Goal: Task Accomplishment & Management: Complete application form

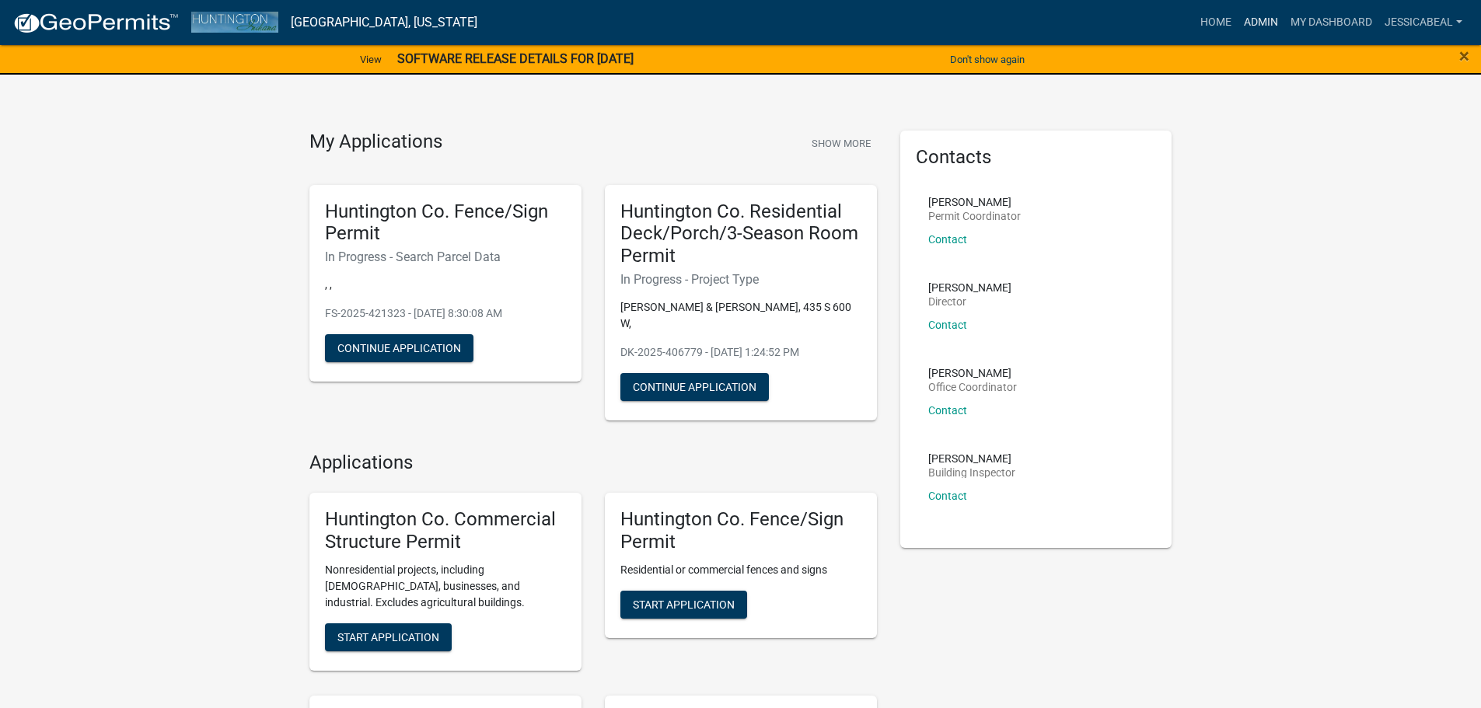
click at [1262, 26] on link "Admin" at bounding box center [1261, 23] width 47 height 30
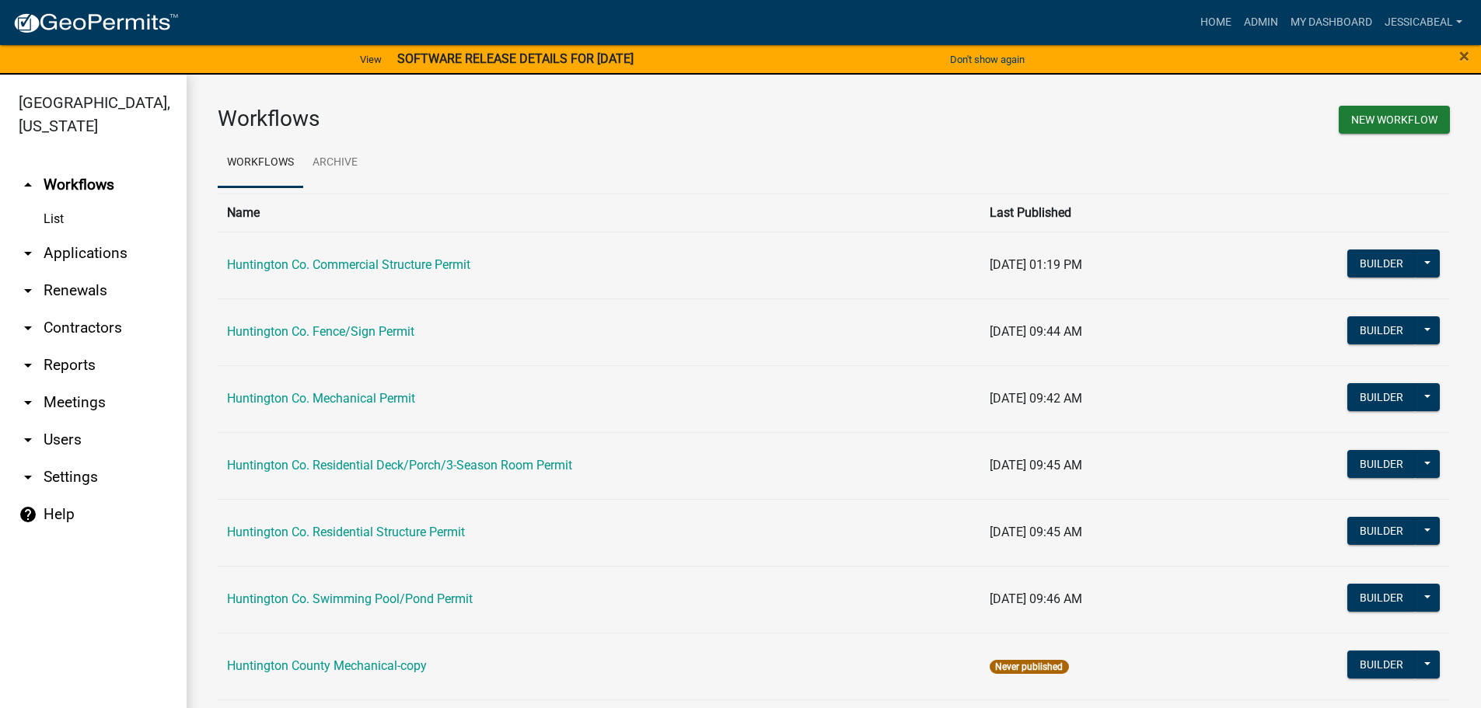
click at [96, 244] on link "arrow_drop_down Applications" at bounding box center [93, 253] width 187 height 37
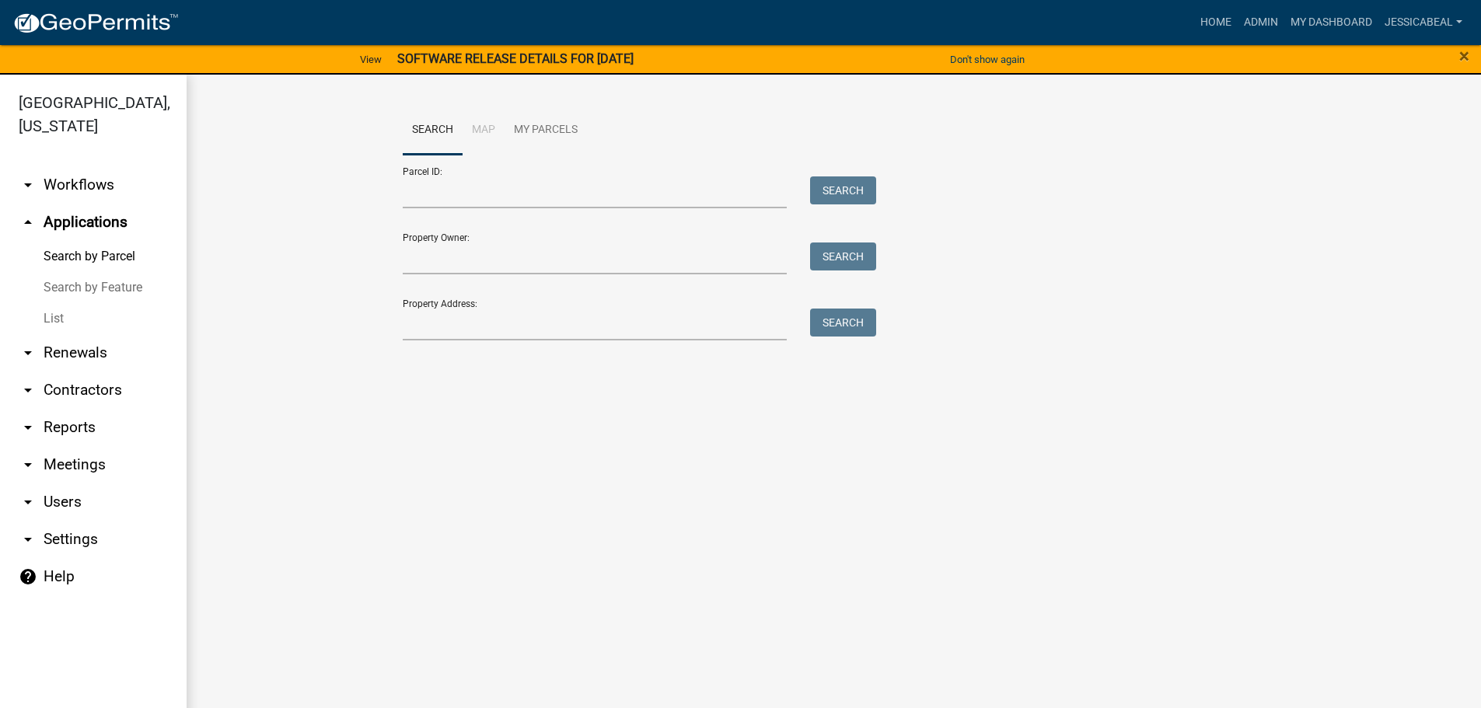
click at [69, 313] on link "List" at bounding box center [93, 318] width 187 height 31
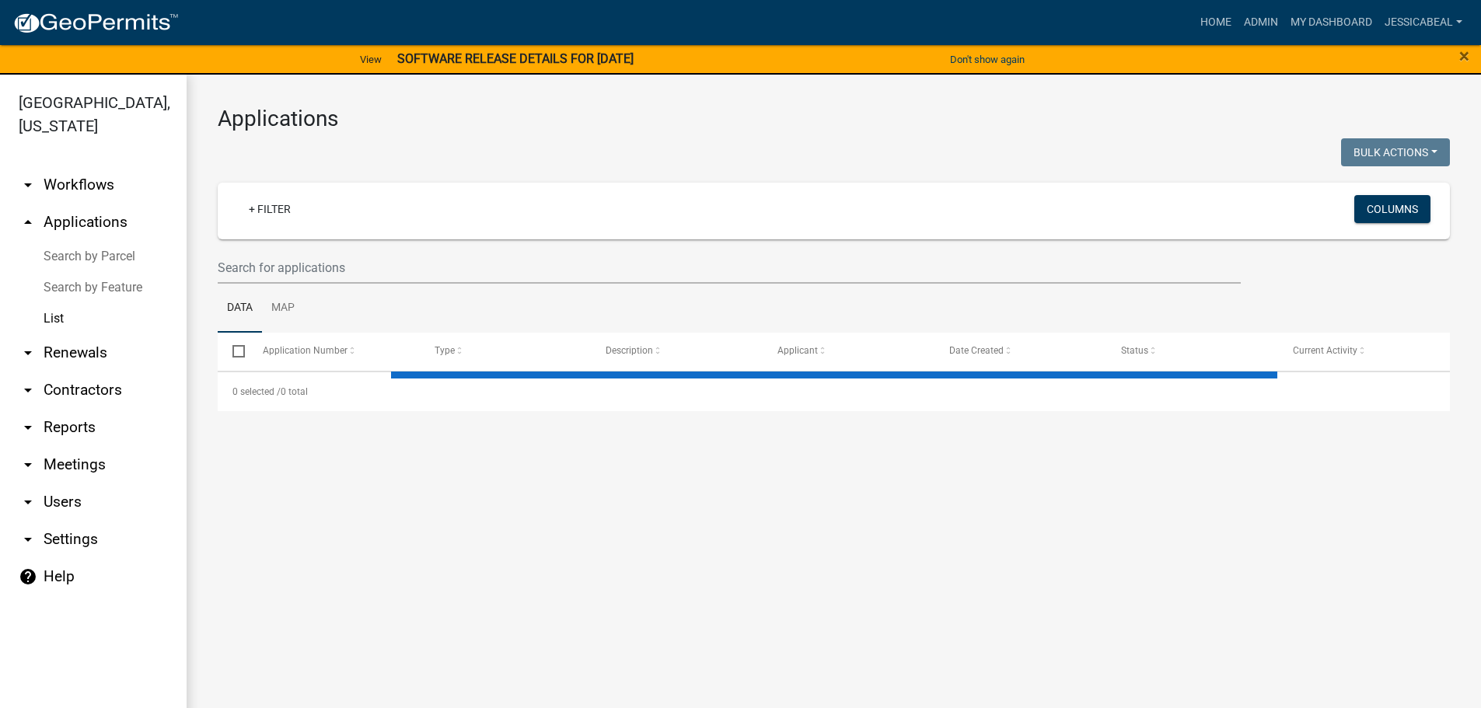
click at [341, 284] on ul "Data Map" at bounding box center [834, 308] width 1233 height 49
click at [338, 271] on input "text" at bounding box center [729, 268] width 1023 height 32
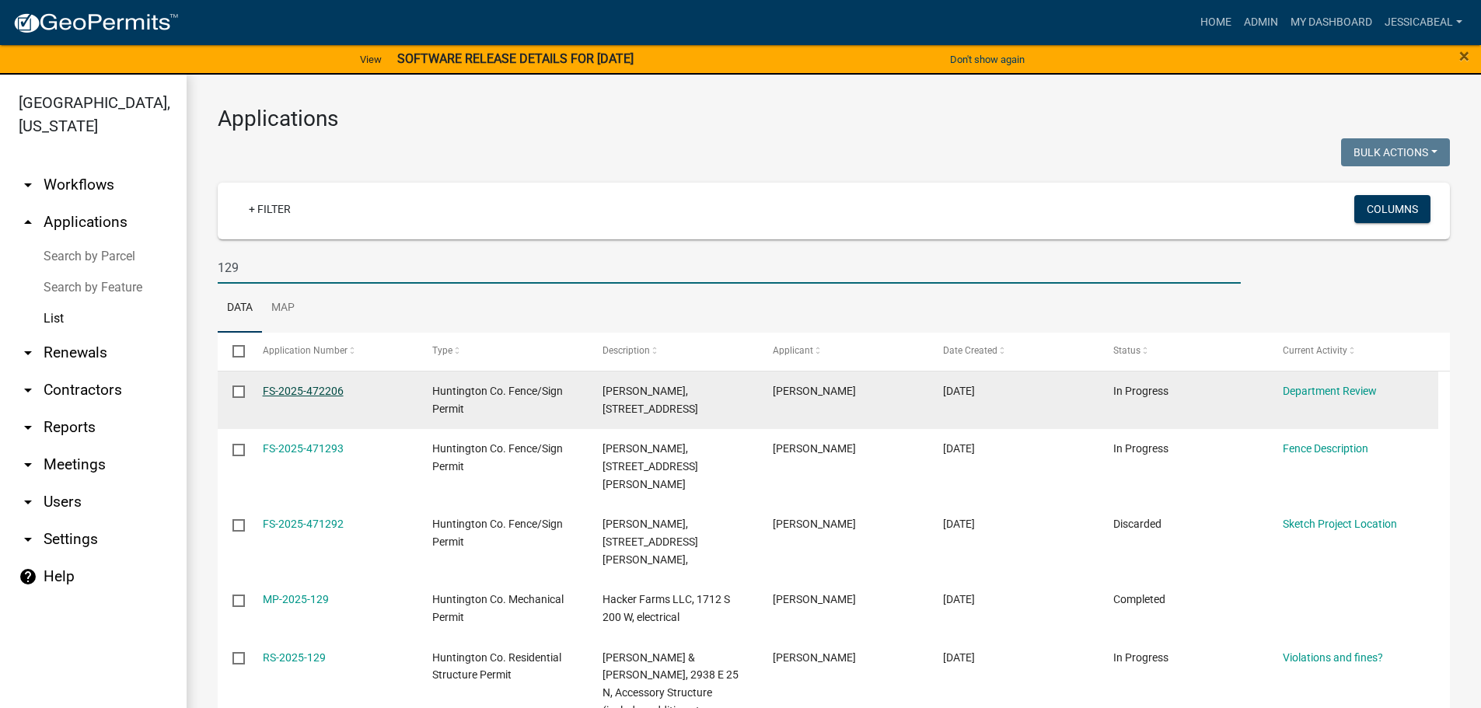
type input "129"
click at [294, 387] on link "FS-2025-472206" at bounding box center [303, 391] width 81 height 12
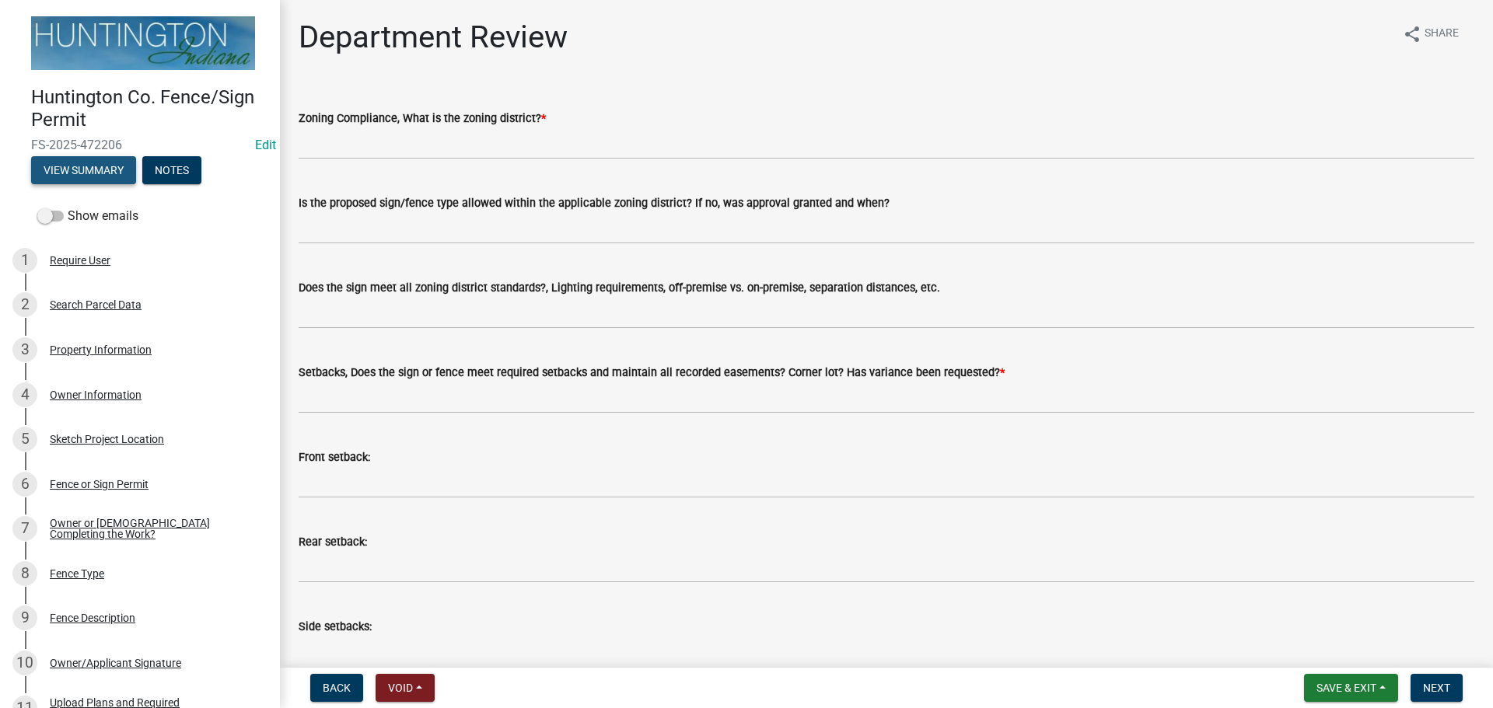
click at [82, 168] on button "View Summary" at bounding box center [83, 170] width 105 height 28
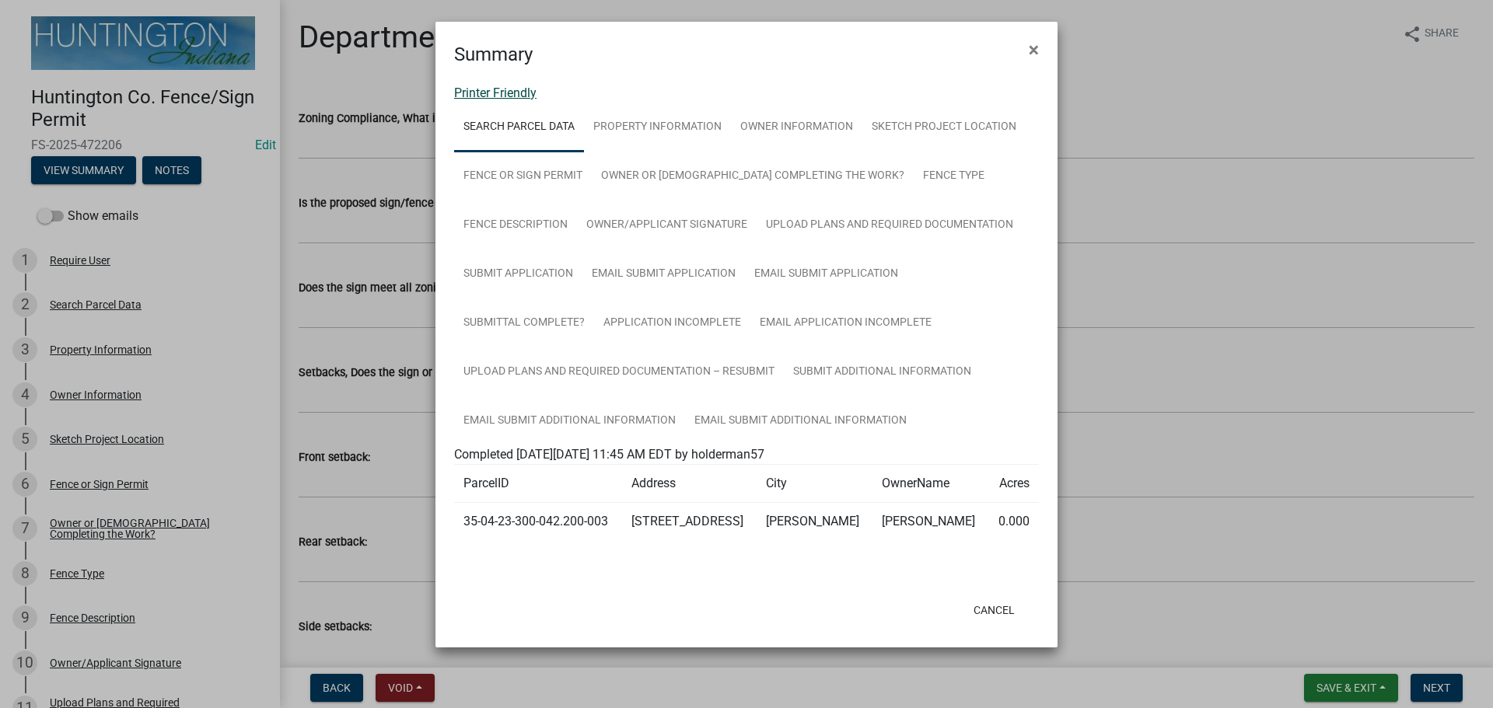
click at [468, 92] on link "Printer Friendly" at bounding box center [495, 93] width 82 height 15
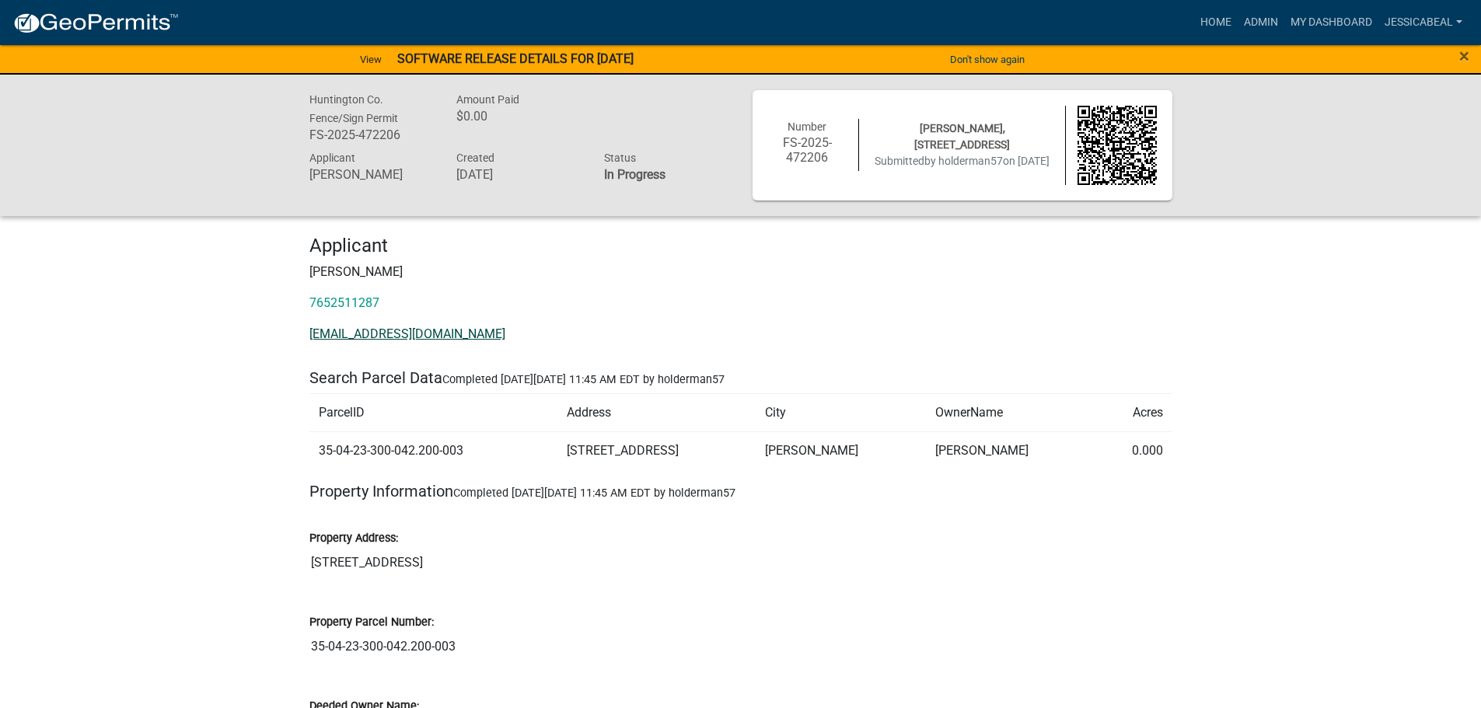
click at [356, 335] on link "[EMAIL_ADDRESS][DOMAIN_NAME]" at bounding box center [408, 334] width 196 height 15
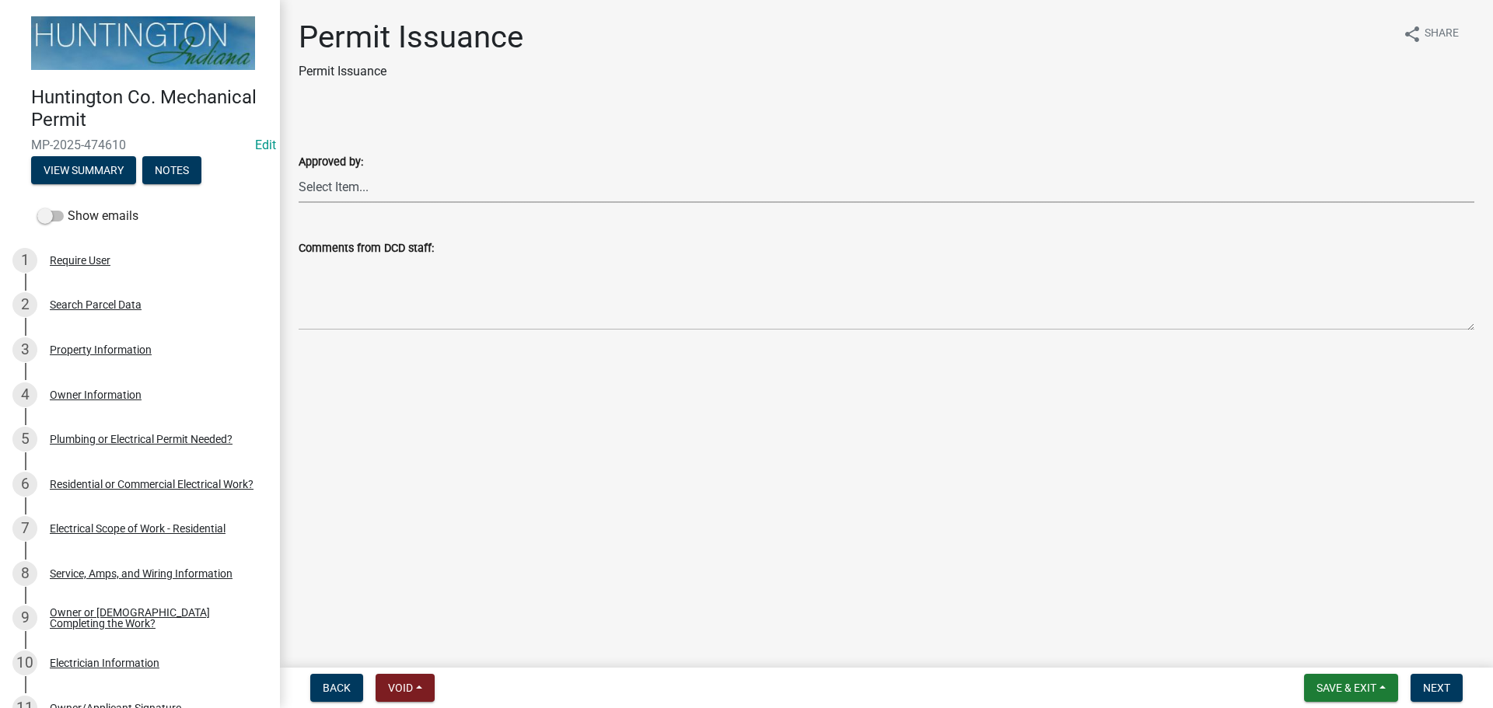
click at [357, 181] on select "Select Item... Kim Hostetler Greg Ricker Jessica Beal Laci Langston" at bounding box center [887, 187] width 1176 height 32
click at [299, 171] on select "Select Item... Kim Hostetler Greg Ricker Jessica Beal Laci Langston" at bounding box center [887, 187] width 1176 height 32
select select "0ac14b4a-58a8-44ed-8576-6ffdb9d3932f"
click at [1431, 689] on span "Next" at bounding box center [1436, 688] width 27 height 12
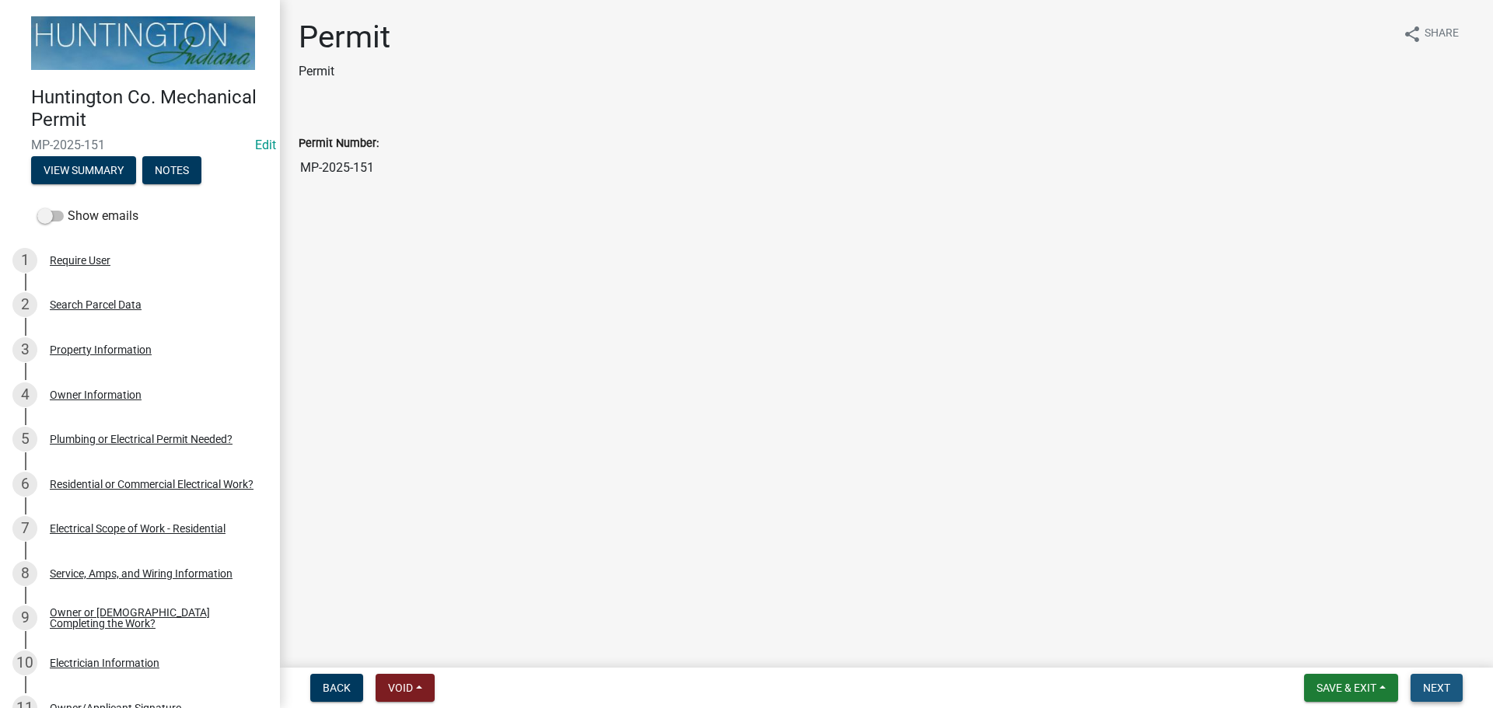
click at [1458, 680] on button "Next" at bounding box center [1437, 688] width 52 height 28
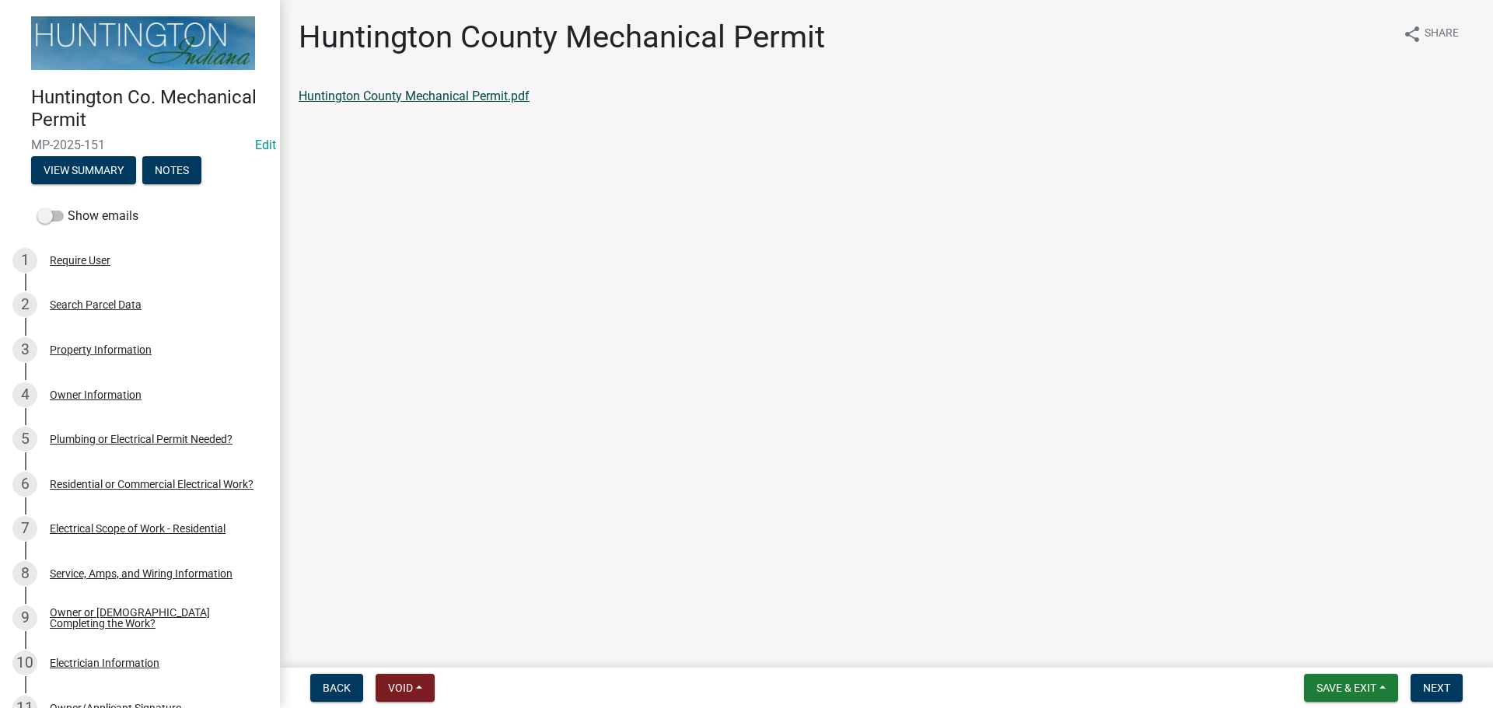
click at [366, 89] on link "Huntington County Mechanical Permit.pdf" at bounding box center [414, 96] width 231 height 15
click at [1460, 691] on button "Next" at bounding box center [1437, 688] width 52 height 28
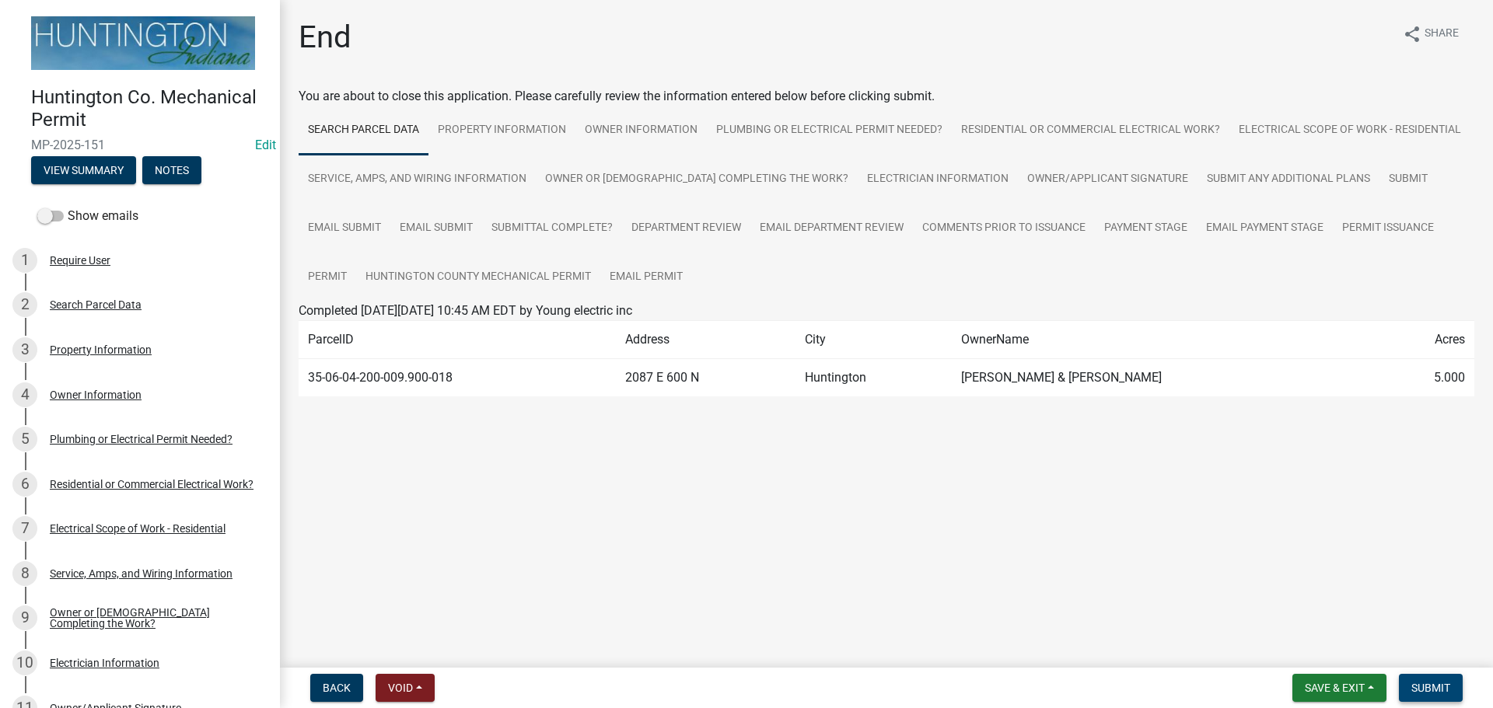
click at [1447, 687] on span "Submit" at bounding box center [1431, 688] width 39 height 12
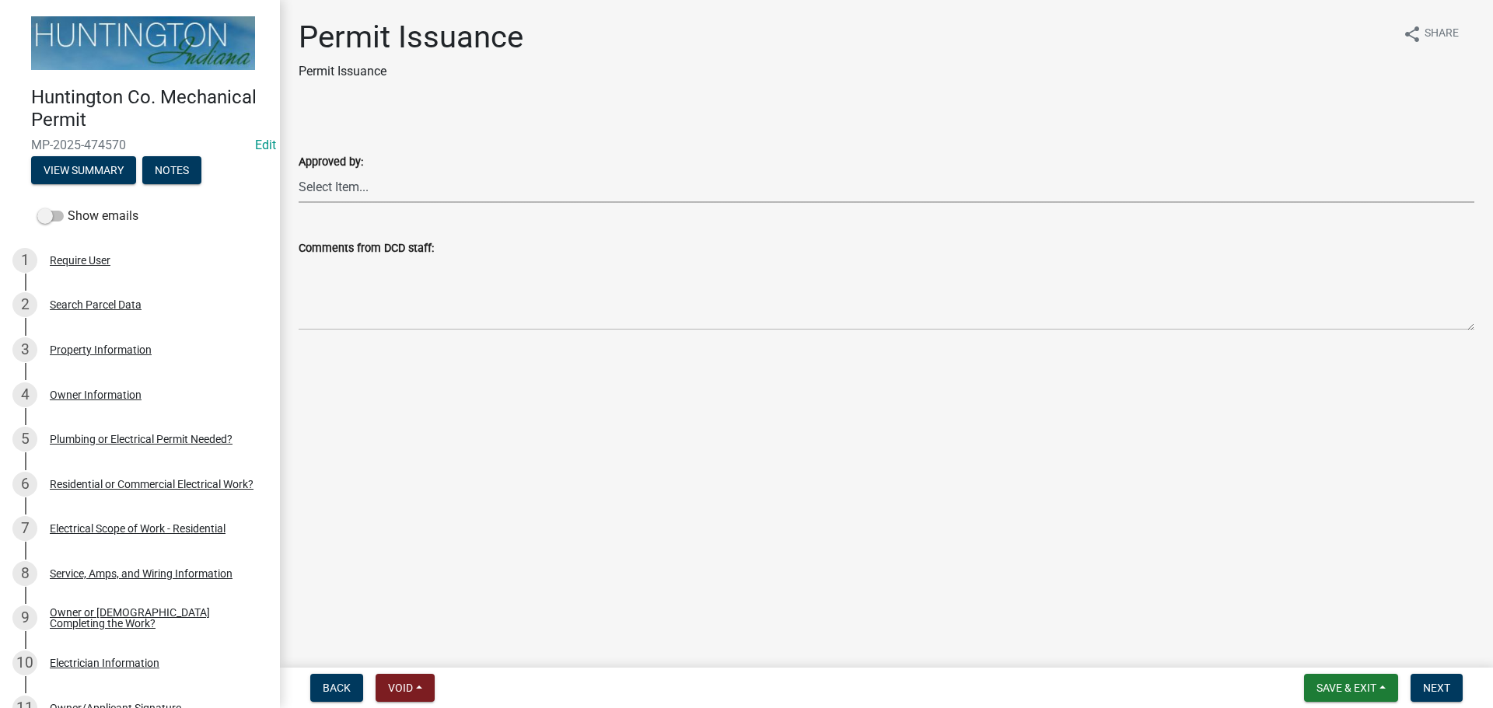
click at [345, 191] on select "Select Item... [PERSON_NAME] [PERSON_NAME] [PERSON_NAME] [PERSON_NAME]" at bounding box center [887, 187] width 1176 height 32
click at [299, 171] on select "Select Item... [PERSON_NAME] [PERSON_NAME] [PERSON_NAME] [PERSON_NAME]" at bounding box center [887, 187] width 1176 height 32
select select "0ac14b4a-58a8-44ed-8576-6ffdb9d3932f"
click at [1444, 693] on span "Next" at bounding box center [1436, 688] width 27 height 12
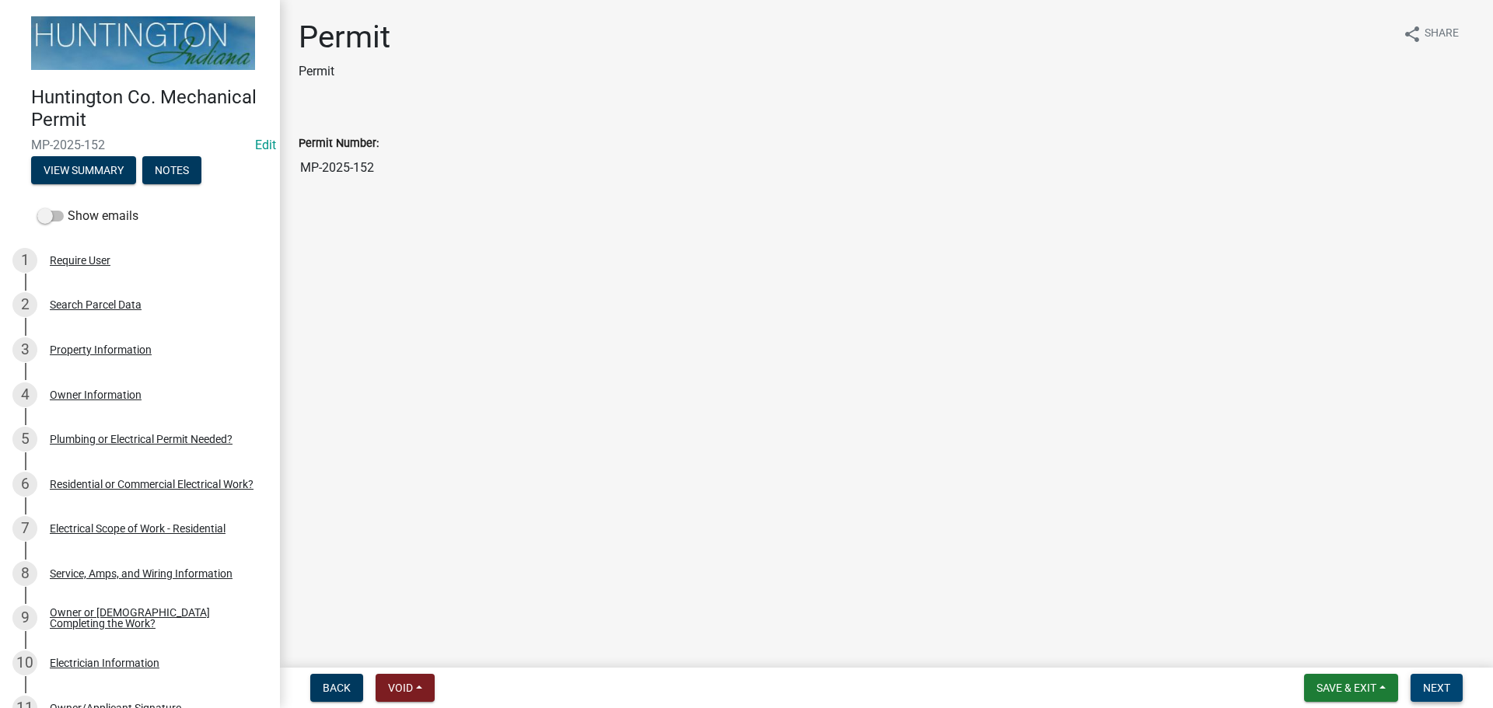
click at [1440, 688] on span "Next" at bounding box center [1436, 688] width 27 height 12
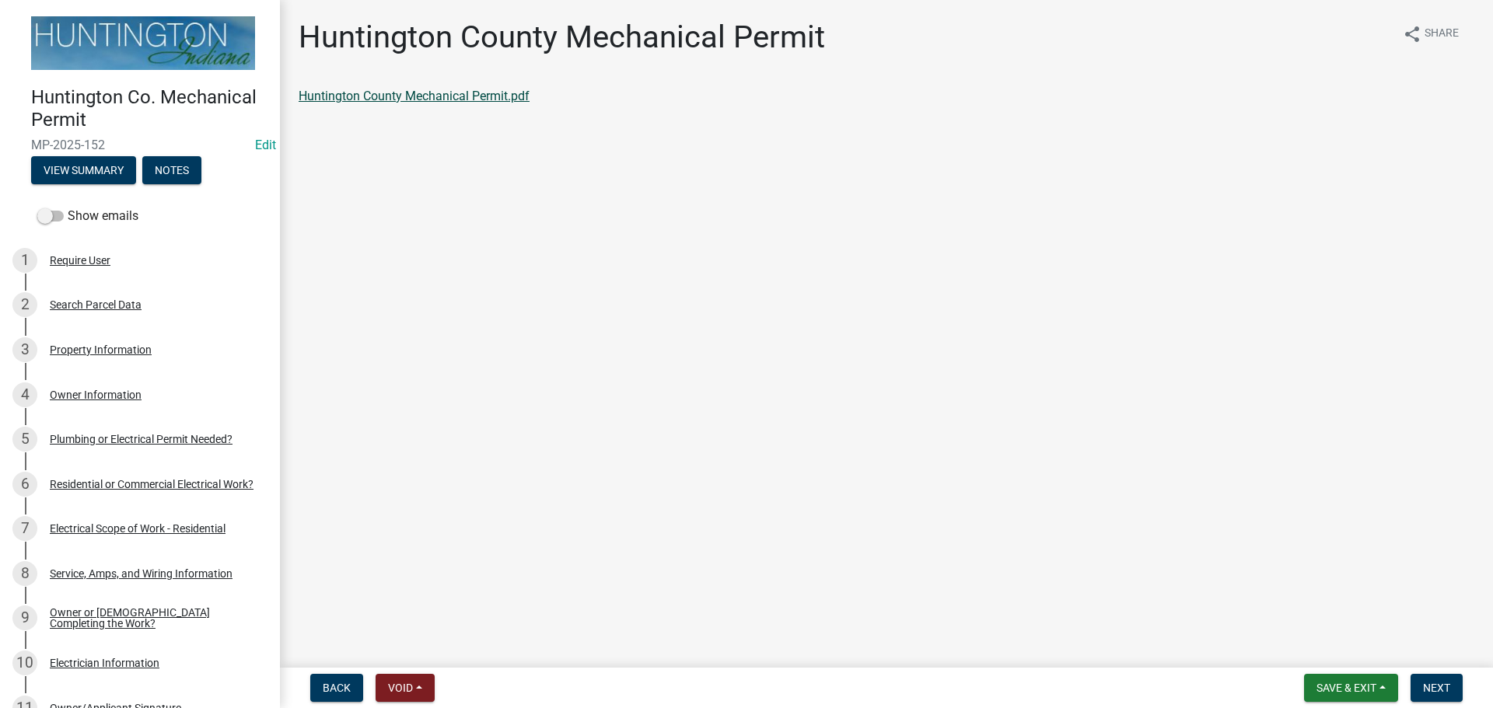
click at [413, 99] on link "Huntington County Mechanical Permit.pdf" at bounding box center [414, 96] width 231 height 15
click at [1460, 684] on button "Next" at bounding box center [1437, 688] width 52 height 28
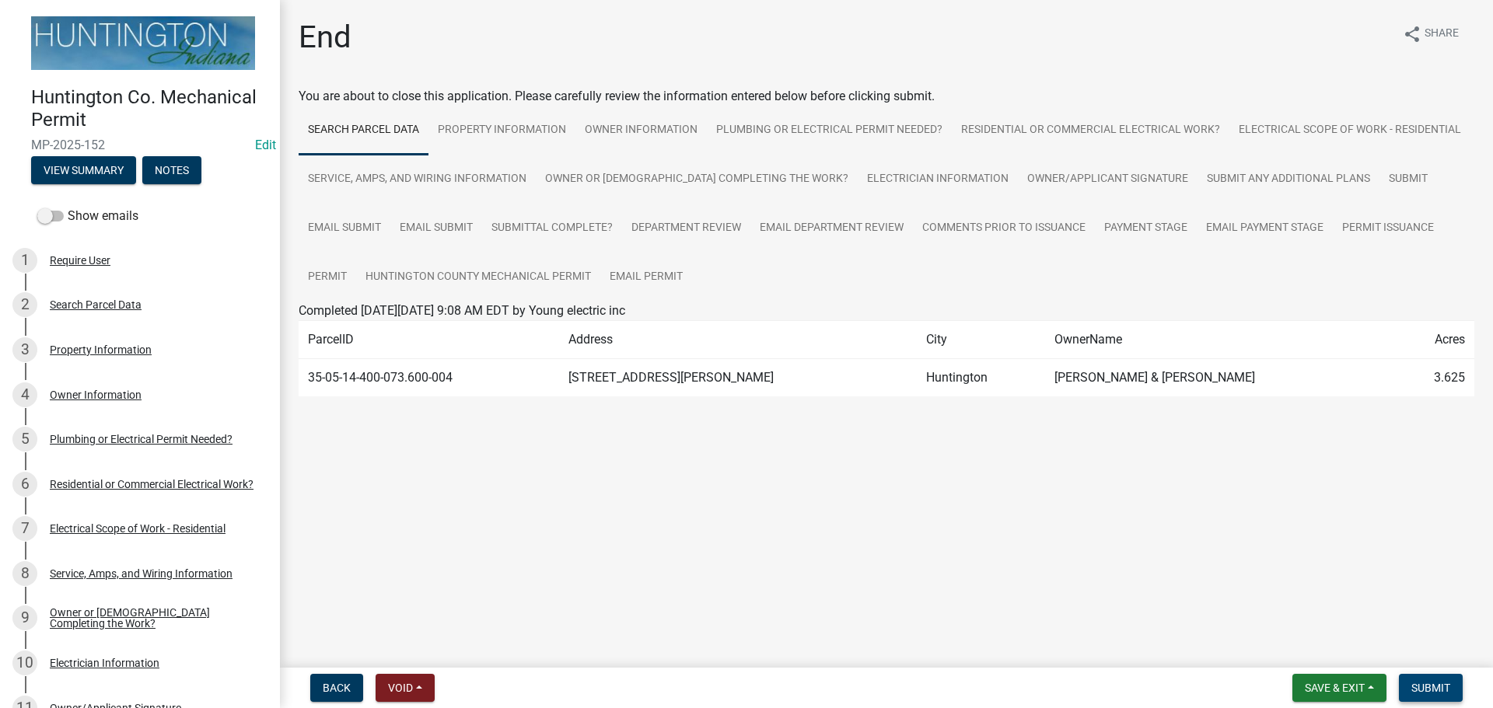
click at [1420, 686] on span "Submit" at bounding box center [1431, 688] width 39 height 12
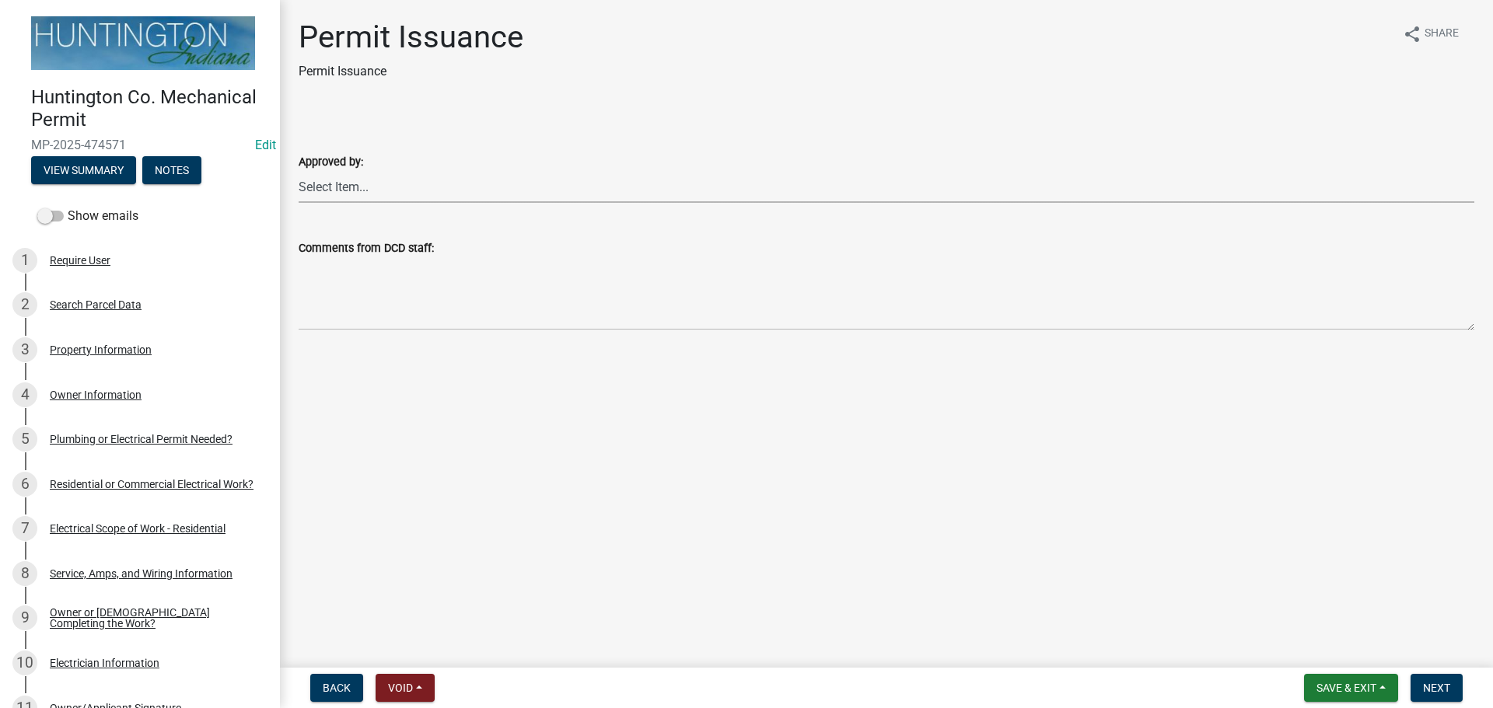
click at [331, 195] on select "Select Item... [PERSON_NAME] [PERSON_NAME] [PERSON_NAME] [PERSON_NAME]" at bounding box center [887, 187] width 1176 height 32
click at [299, 171] on select "Select Item... [PERSON_NAME] [PERSON_NAME] [PERSON_NAME] [PERSON_NAME]" at bounding box center [887, 187] width 1176 height 32
select select "0ac14b4a-58a8-44ed-8576-6ffdb9d3932f"
click at [1445, 682] on span "Next" at bounding box center [1436, 688] width 27 height 12
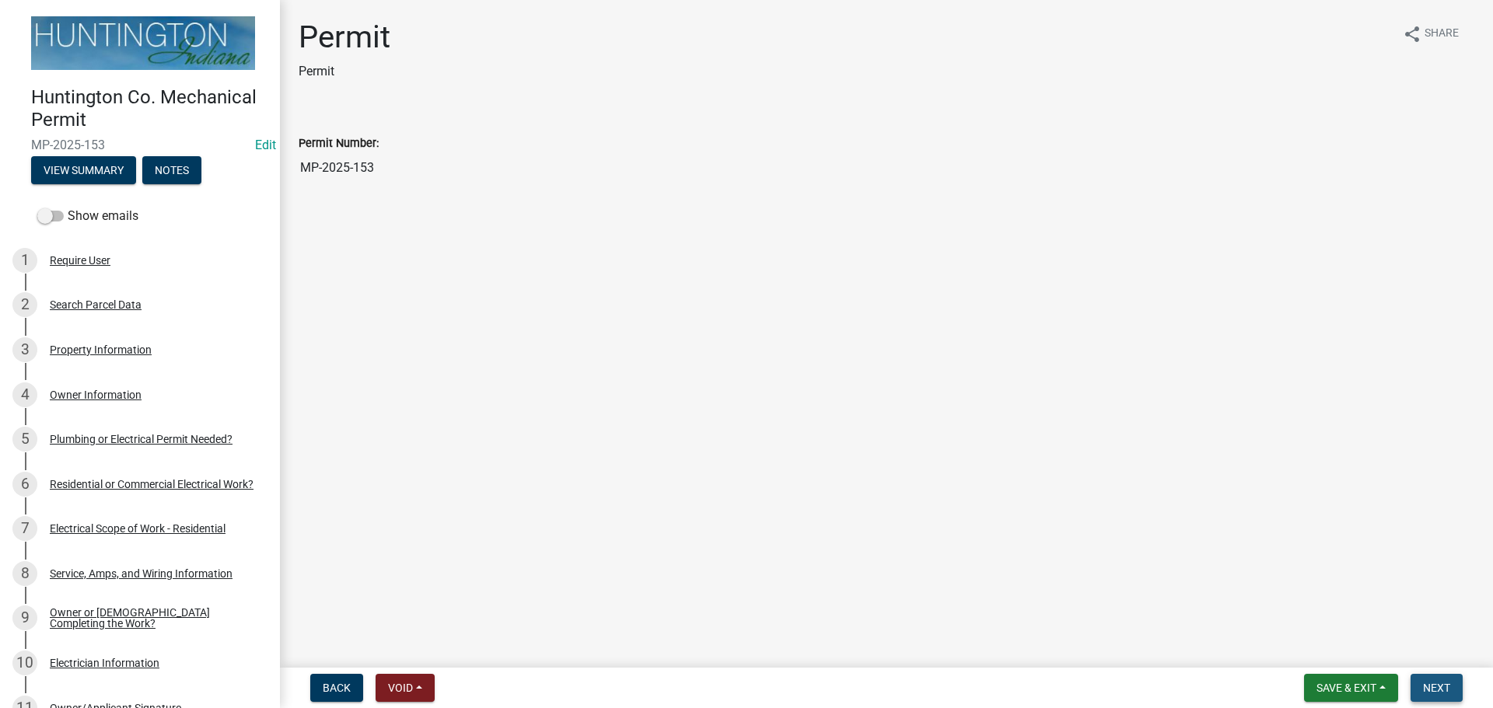
click at [1445, 682] on span "Next" at bounding box center [1436, 688] width 27 height 12
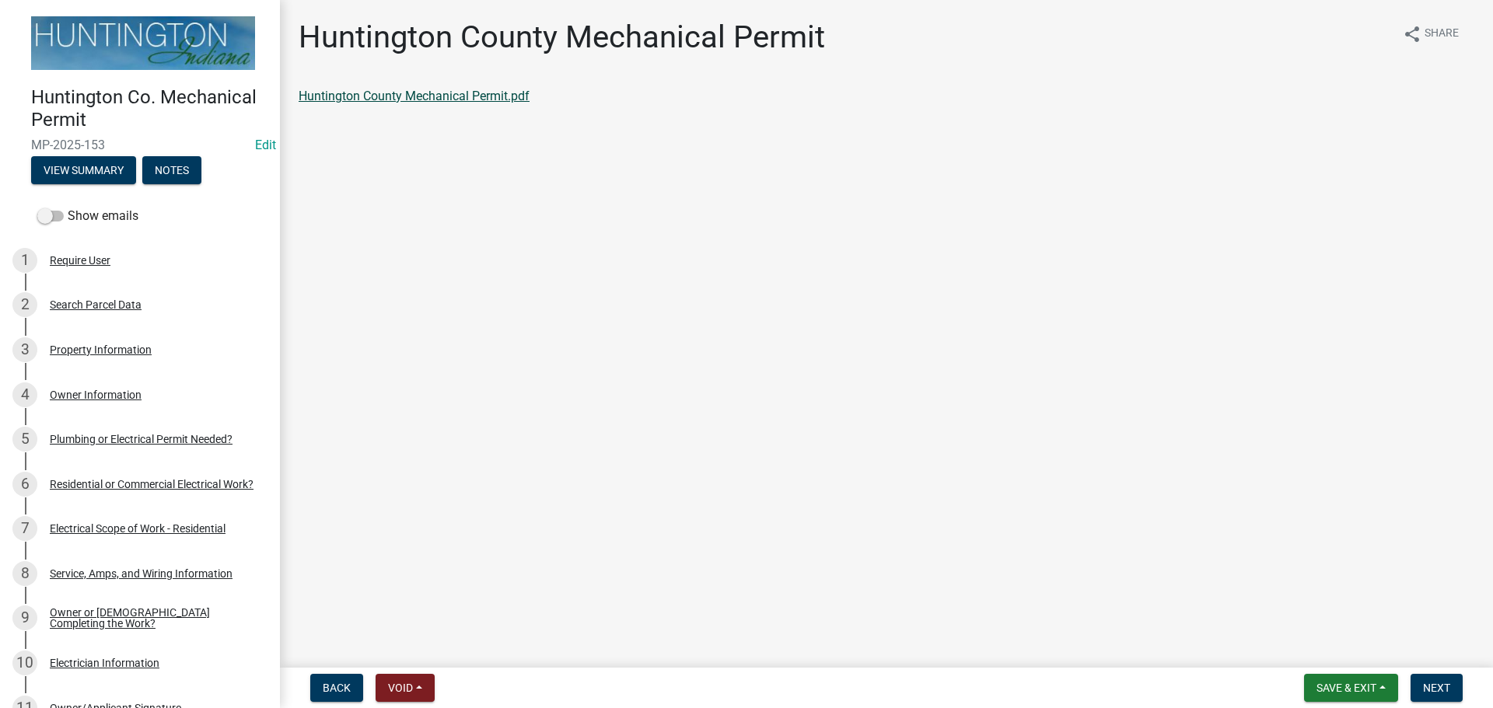
click at [429, 100] on link "Huntington County Mechanical Permit.pdf" at bounding box center [414, 96] width 231 height 15
click at [94, 345] on div "Property Information" at bounding box center [101, 350] width 102 height 11
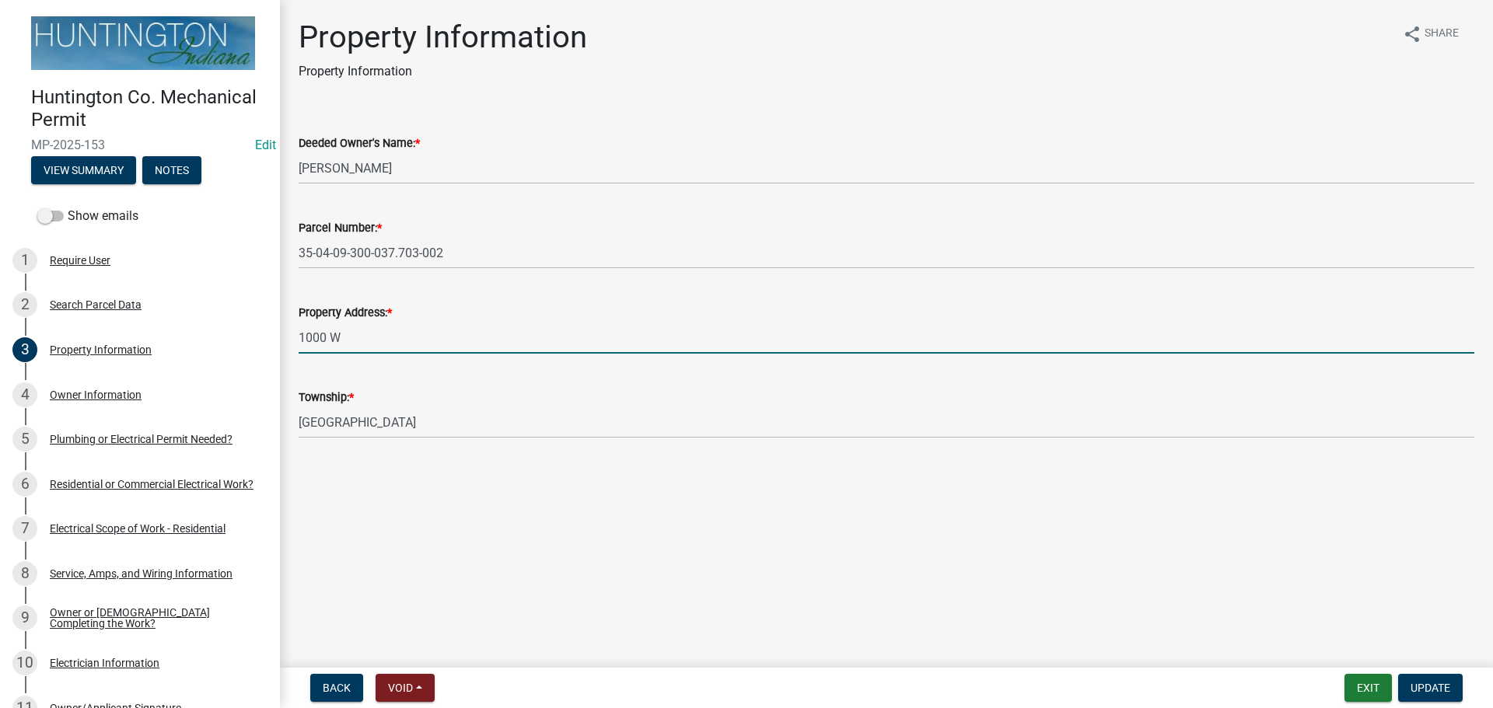
click at [299, 341] on input "1000 W" at bounding box center [887, 338] width 1176 height 32
type input "4437 N 1000 W"
click at [1424, 691] on span "Update" at bounding box center [1431, 688] width 40 height 12
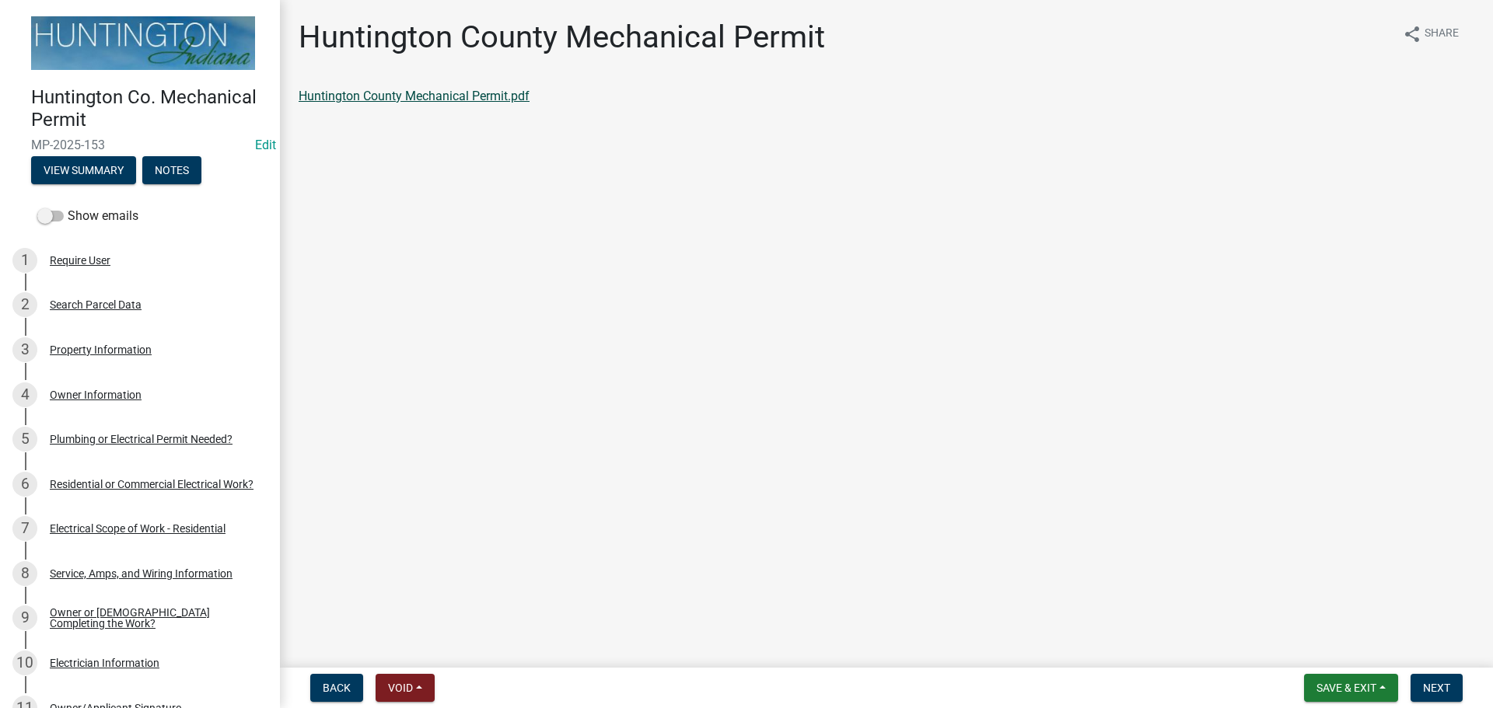
click at [420, 89] on link "Huntington County Mechanical Permit.pdf" at bounding box center [414, 96] width 231 height 15
click at [1465, 691] on form "Save & Exit Save Save & Exit Next" at bounding box center [1383, 688] width 171 height 28
click at [1429, 626] on main "Huntington County Mechanical Permit share Share [GEOGRAPHIC_DATA] Mechanical Pe…" at bounding box center [886, 331] width 1213 height 662
click at [1436, 685] on span "Next" at bounding box center [1436, 688] width 27 height 12
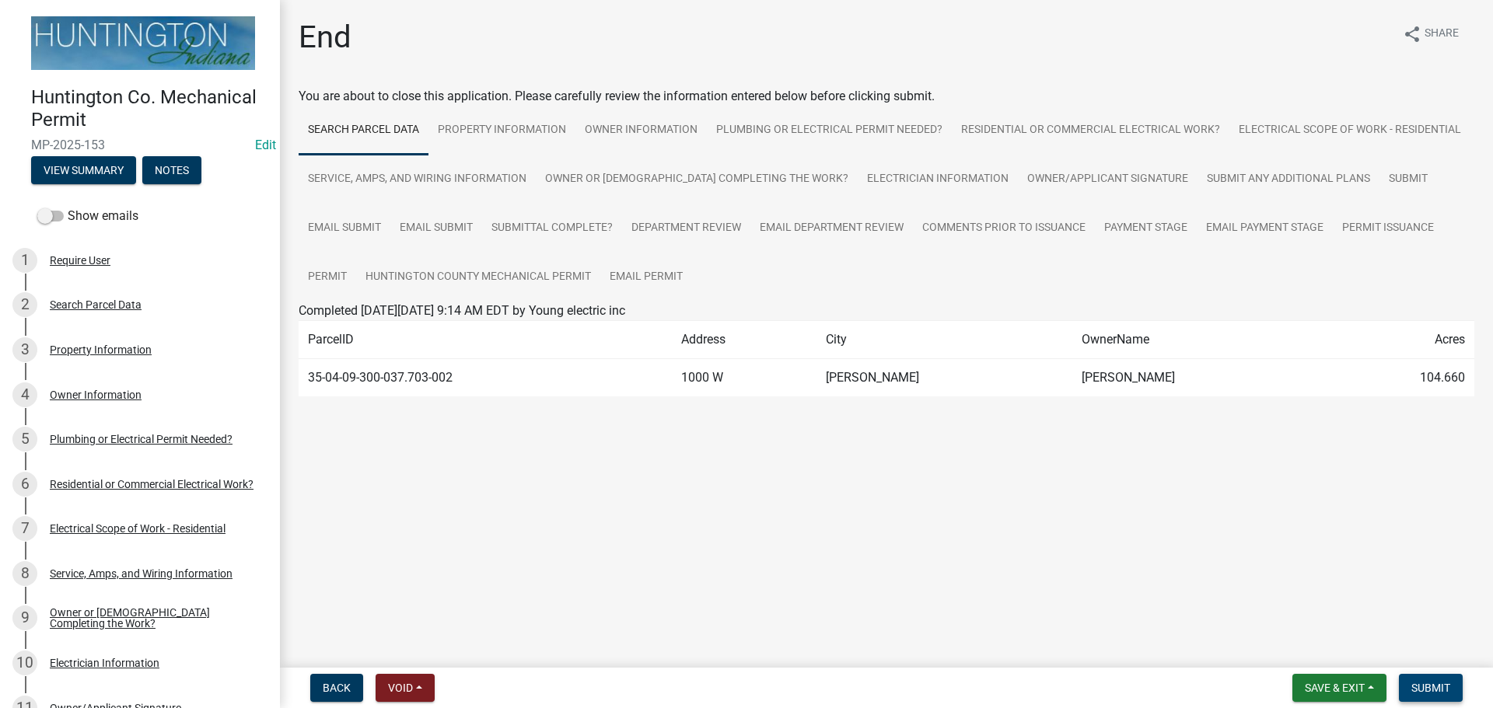
click at [1430, 684] on span "Submit" at bounding box center [1431, 688] width 39 height 12
